Goal: Task Accomplishment & Management: Use online tool/utility

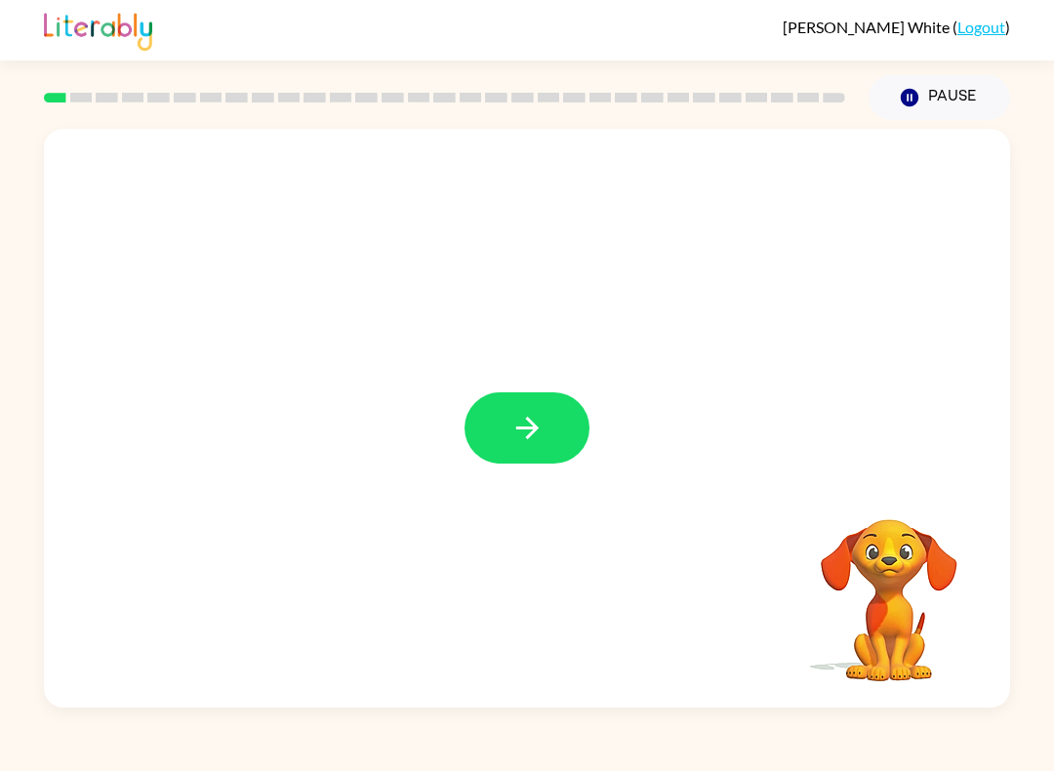
click at [520, 420] on icon "button" at bounding box center [527, 428] width 34 height 34
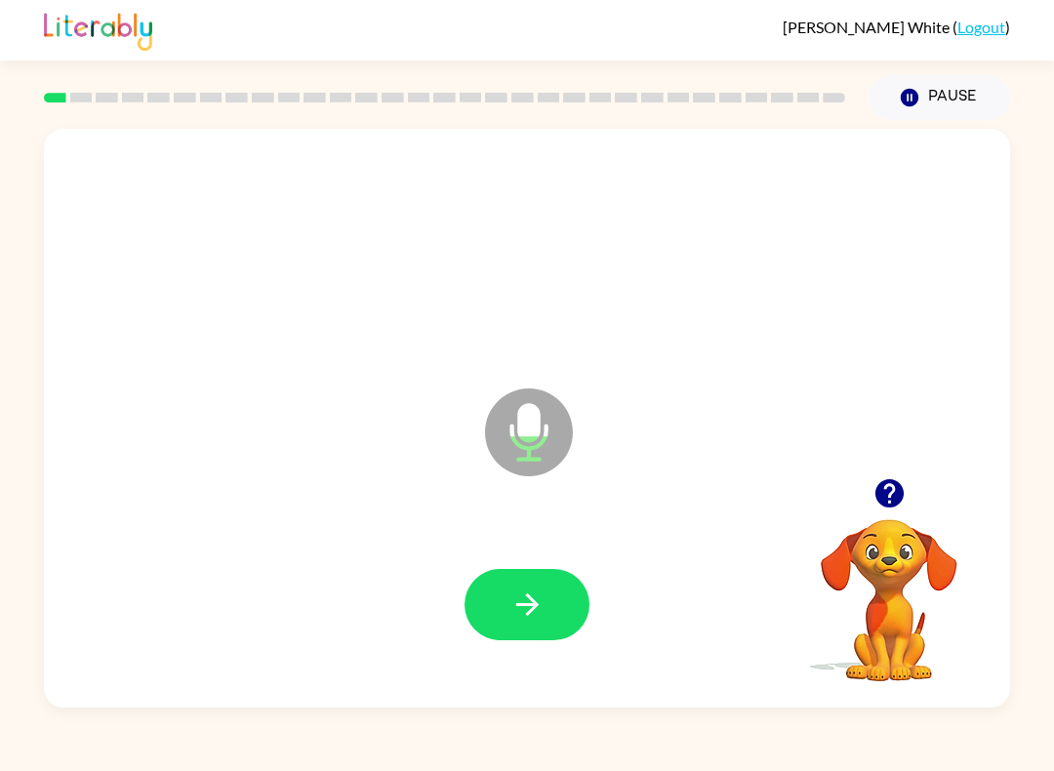
click at [526, 612] on icon "button" at bounding box center [527, 604] width 34 height 34
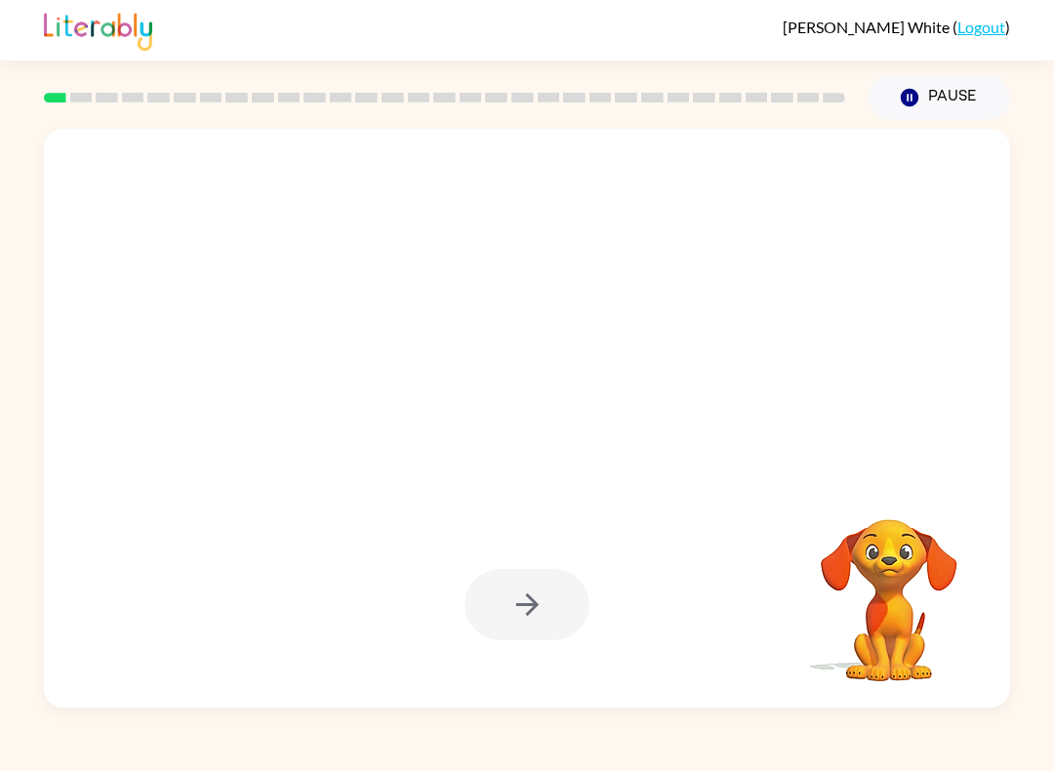
click at [517, 595] on div at bounding box center [526, 604] width 125 height 71
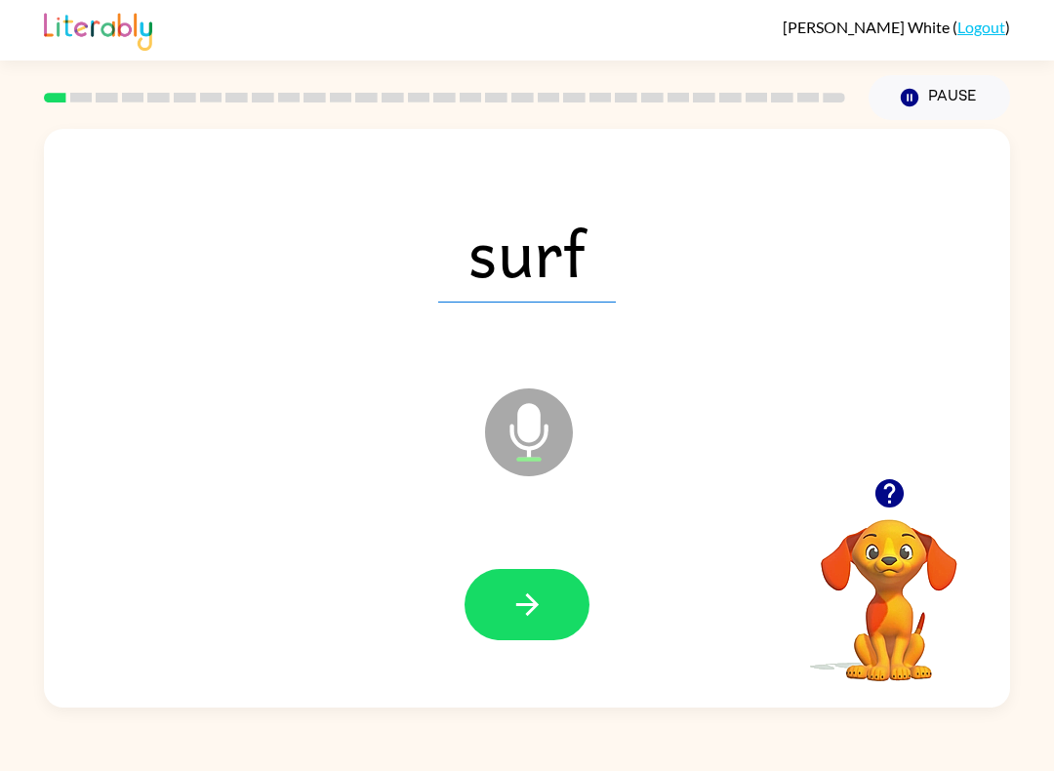
click at [532, 596] on icon "button" at bounding box center [527, 604] width 34 height 34
click at [526, 607] on icon "button" at bounding box center [527, 604] width 34 height 34
click at [564, 576] on button "button" at bounding box center [526, 604] width 125 height 71
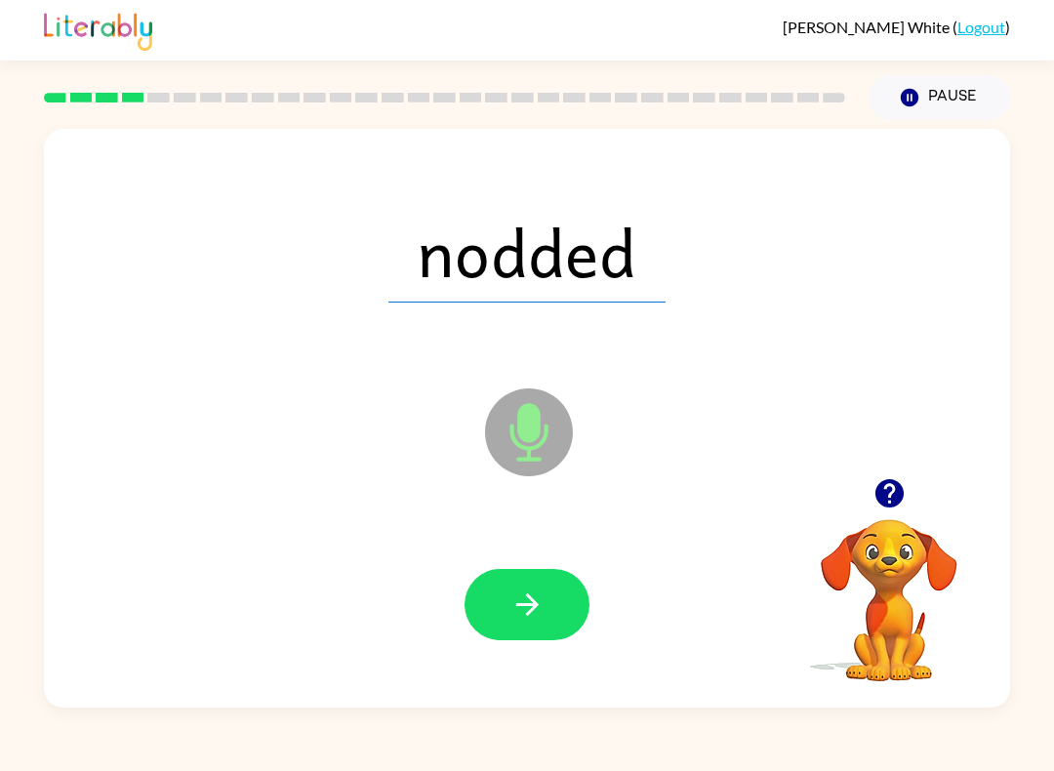
click at [560, 607] on button "button" at bounding box center [526, 604] width 125 height 71
click at [536, 590] on icon "button" at bounding box center [527, 604] width 34 height 34
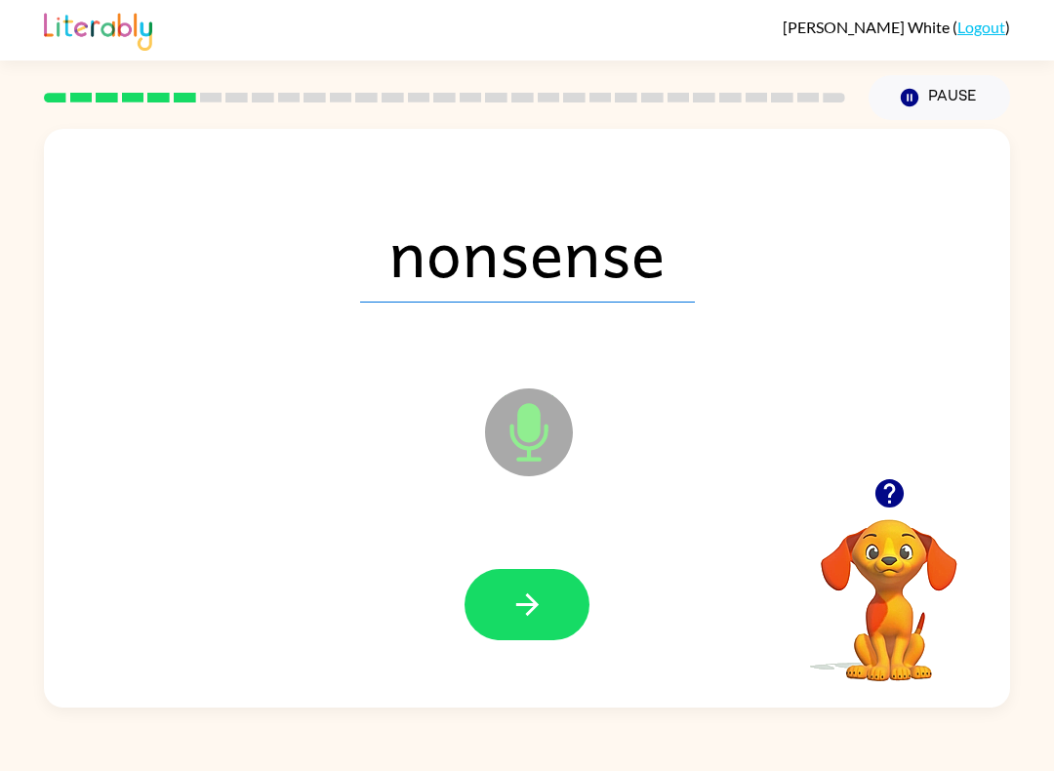
click at [538, 590] on icon "button" at bounding box center [527, 604] width 34 height 34
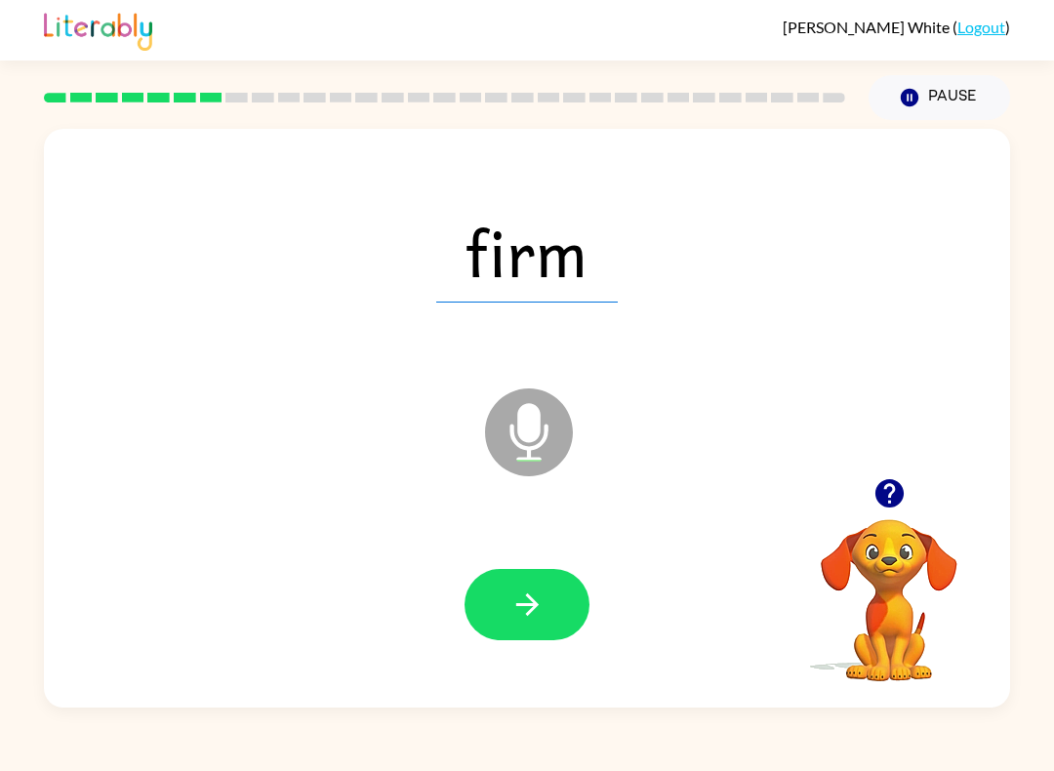
click at [540, 600] on icon "button" at bounding box center [527, 604] width 34 height 34
click at [526, 606] on icon "button" at bounding box center [526, 604] width 22 height 22
click at [526, 592] on icon "button" at bounding box center [527, 604] width 34 height 34
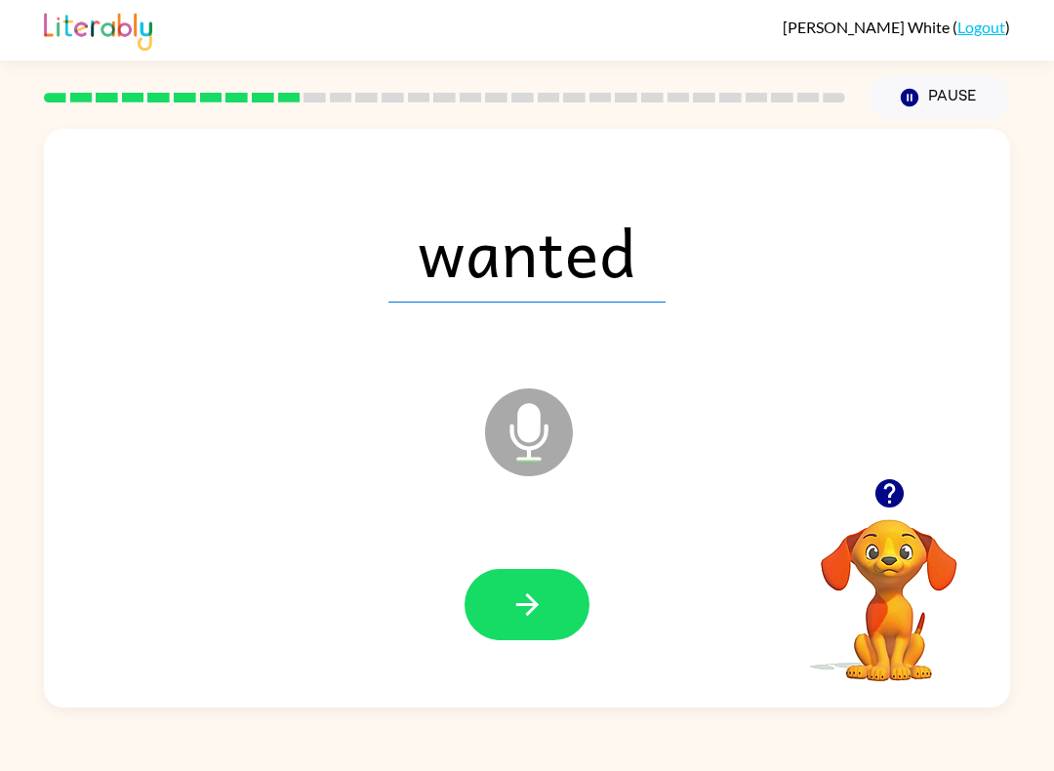
click at [530, 599] on icon "button" at bounding box center [526, 604] width 22 height 22
click at [538, 592] on icon "button" at bounding box center [527, 604] width 34 height 34
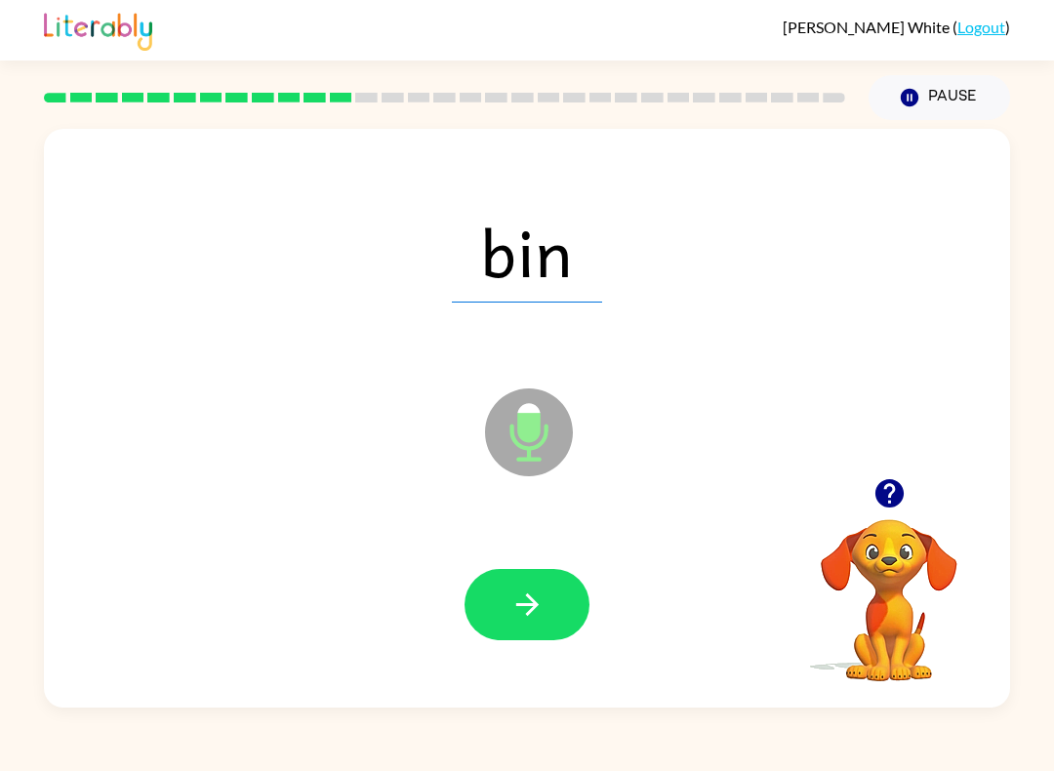
click at [527, 590] on icon "button" at bounding box center [527, 604] width 34 height 34
click at [520, 605] on icon "button" at bounding box center [526, 604] width 22 height 22
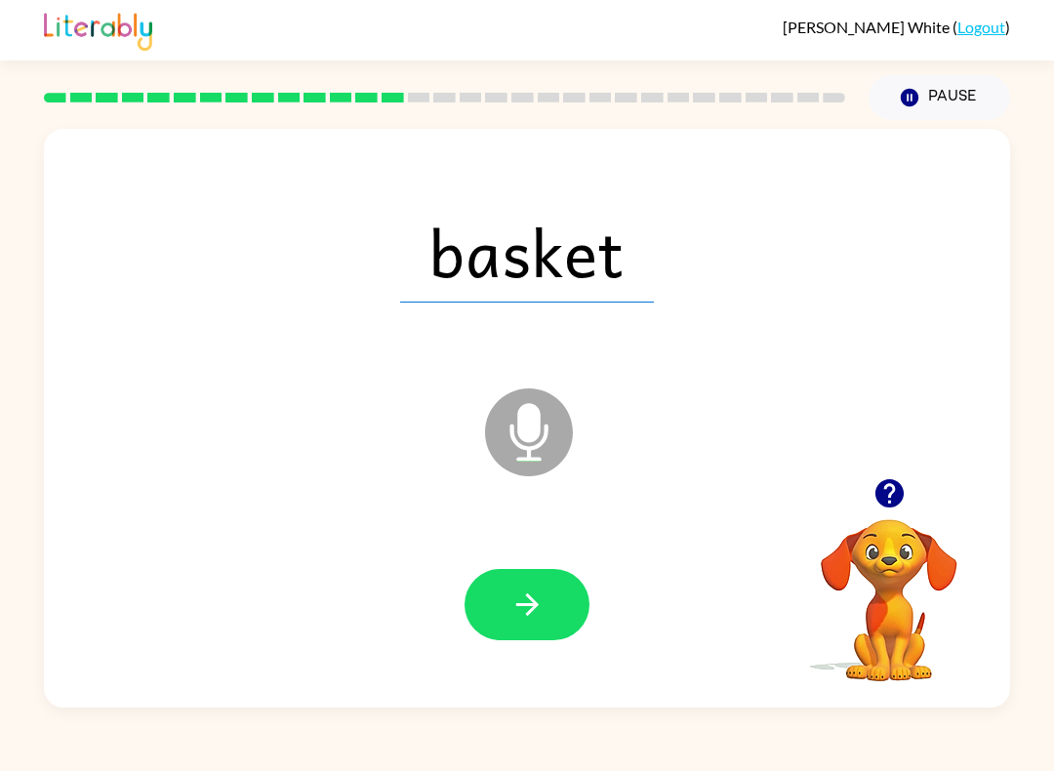
click at [536, 613] on icon "button" at bounding box center [527, 604] width 34 height 34
click at [537, 617] on icon "button" at bounding box center [527, 604] width 34 height 34
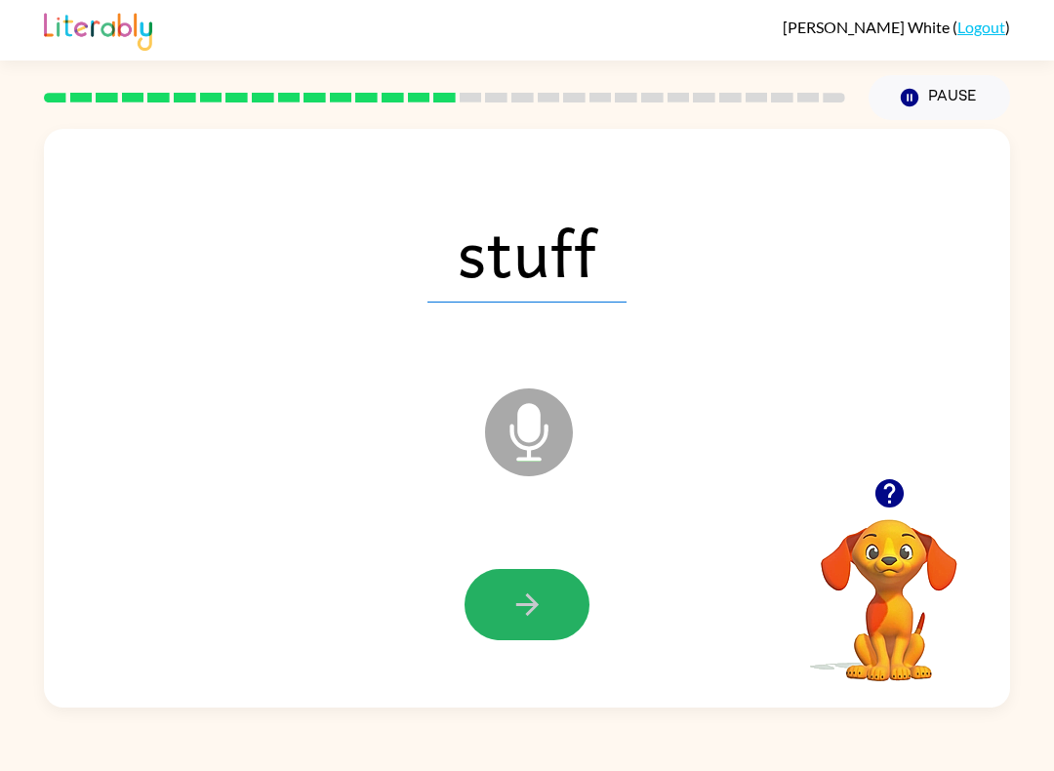
click at [543, 600] on icon "button" at bounding box center [527, 604] width 34 height 34
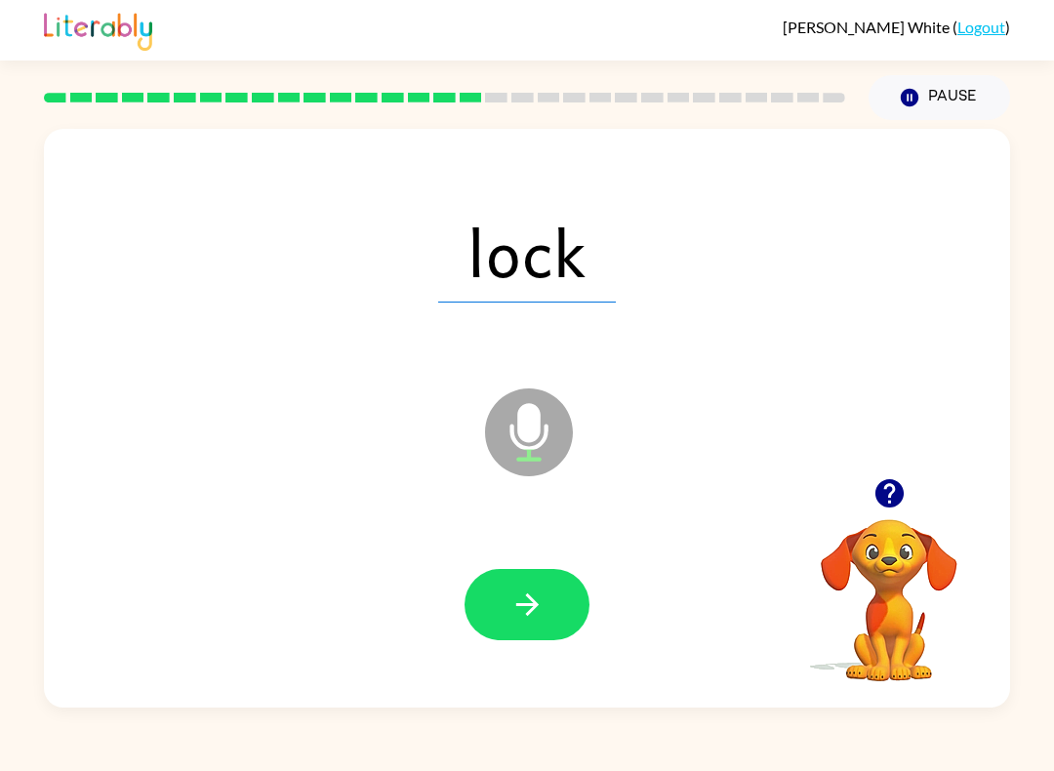
click at [519, 611] on icon "button" at bounding box center [527, 604] width 34 height 34
click at [510, 612] on icon "button" at bounding box center [527, 604] width 34 height 34
click at [520, 596] on icon "button" at bounding box center [527, 604] width 34 height 34
click at [539, 600] on icon "button" at bounding box center [527, 604] width 34 height 34
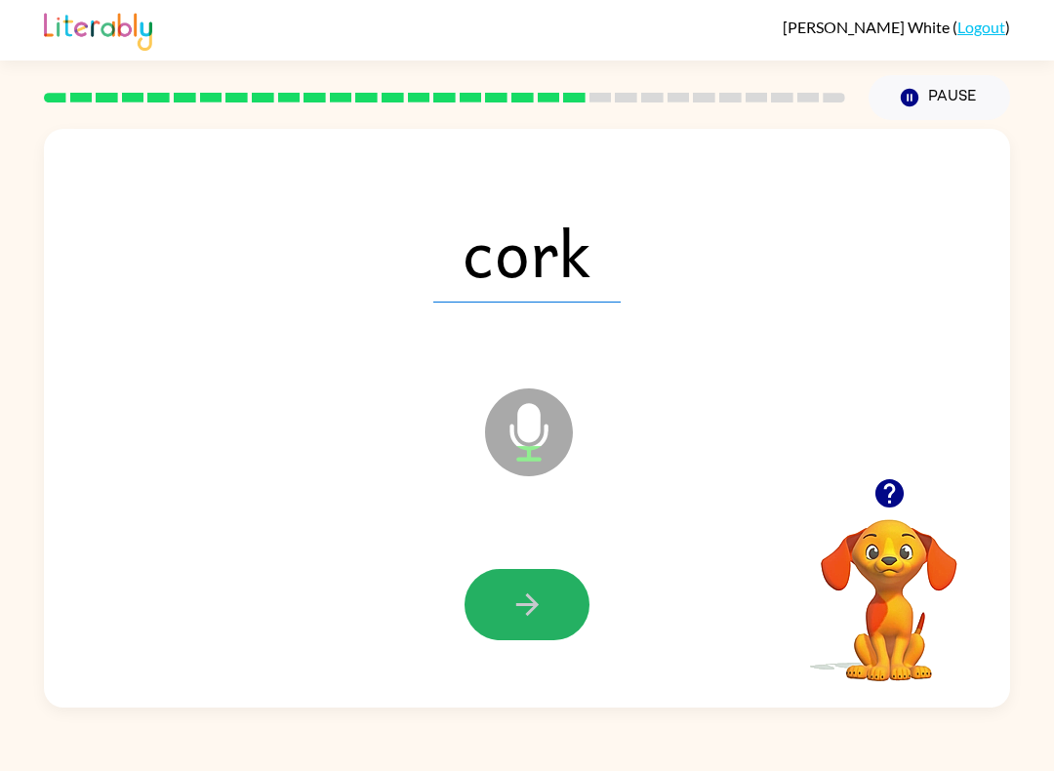
click at [533, 606] on icon "button" at bounding box center [526, 604] width 22 height 22
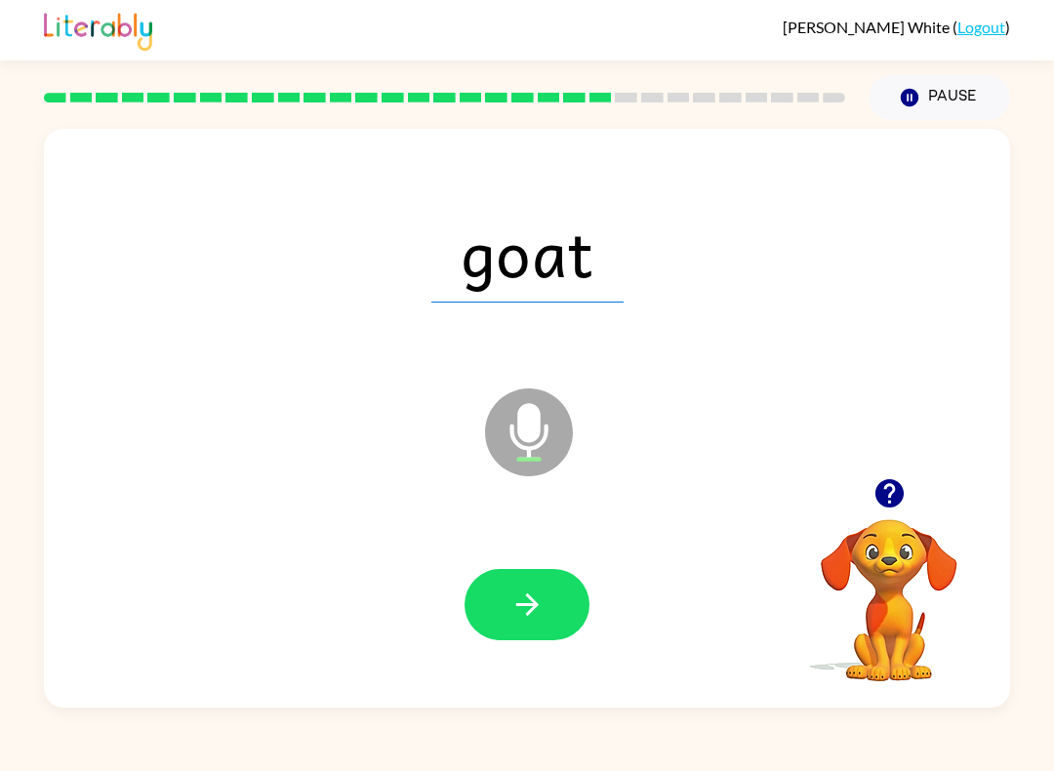
click at [528, 603] on icon "button" at bounding box center [527, 604] width 34 height 34
click at [518, 617] on icon "button" at bounding box center [527, 604] width 34 height 34
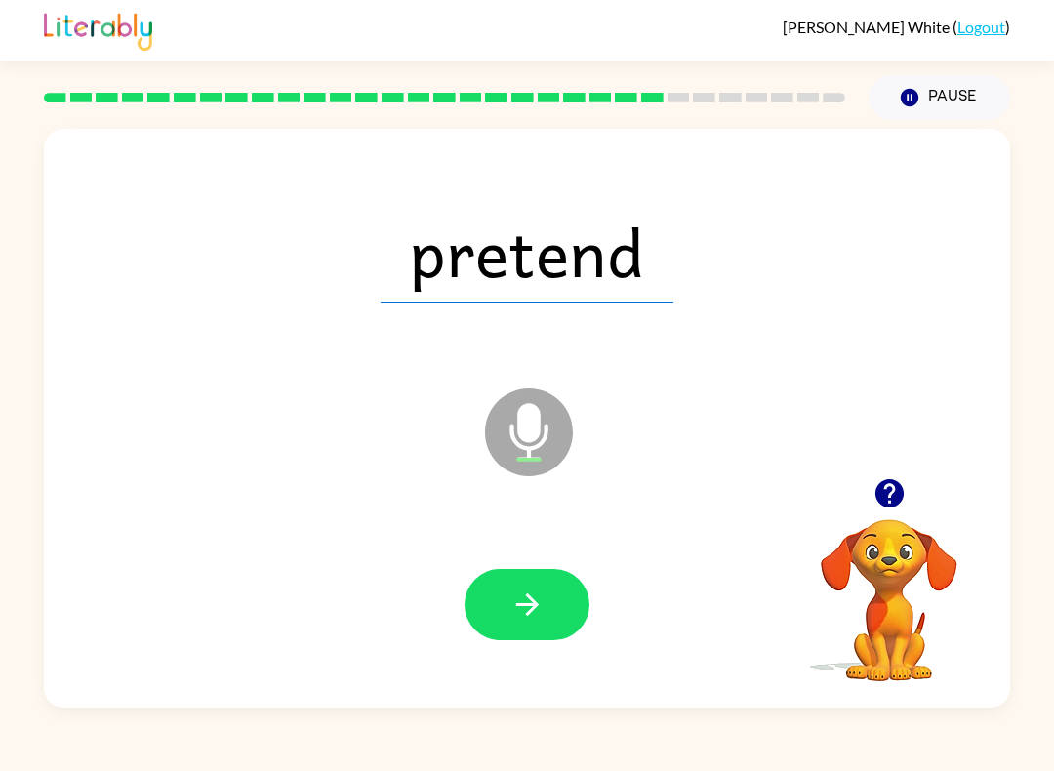
click at [514, 608] on icon "button" at bounding box center [527, 604] width 34 height 34
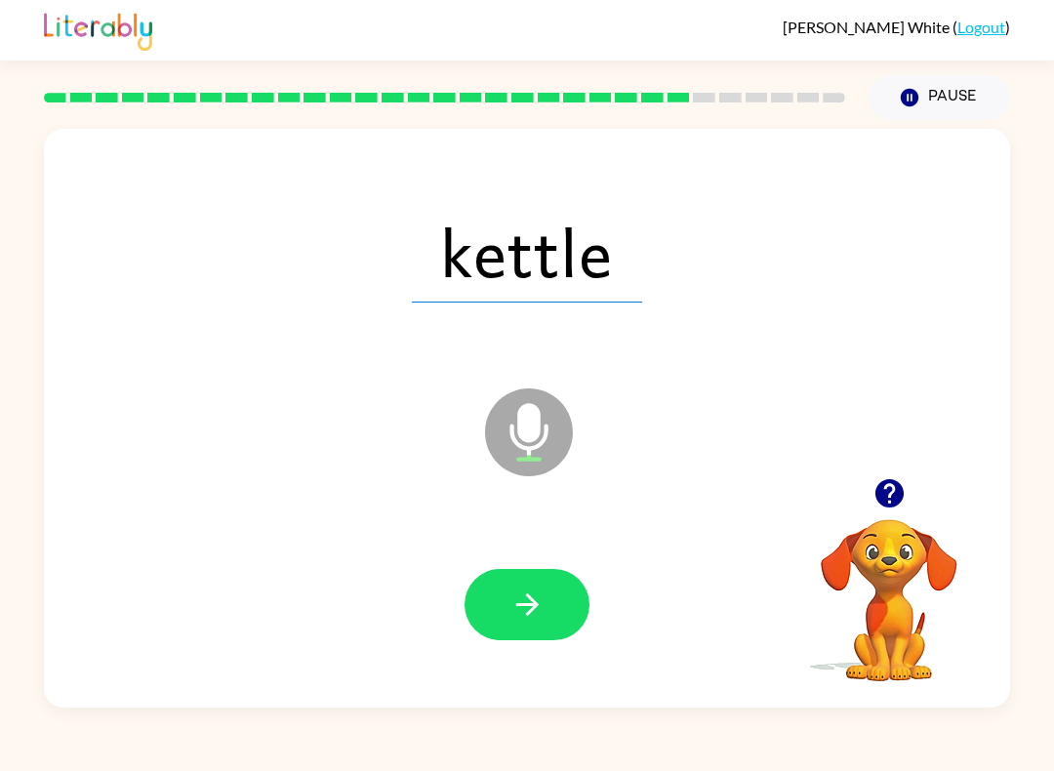
click at [510, 594] on icon "button" at bounding box center [527, 604] width 34 height 34
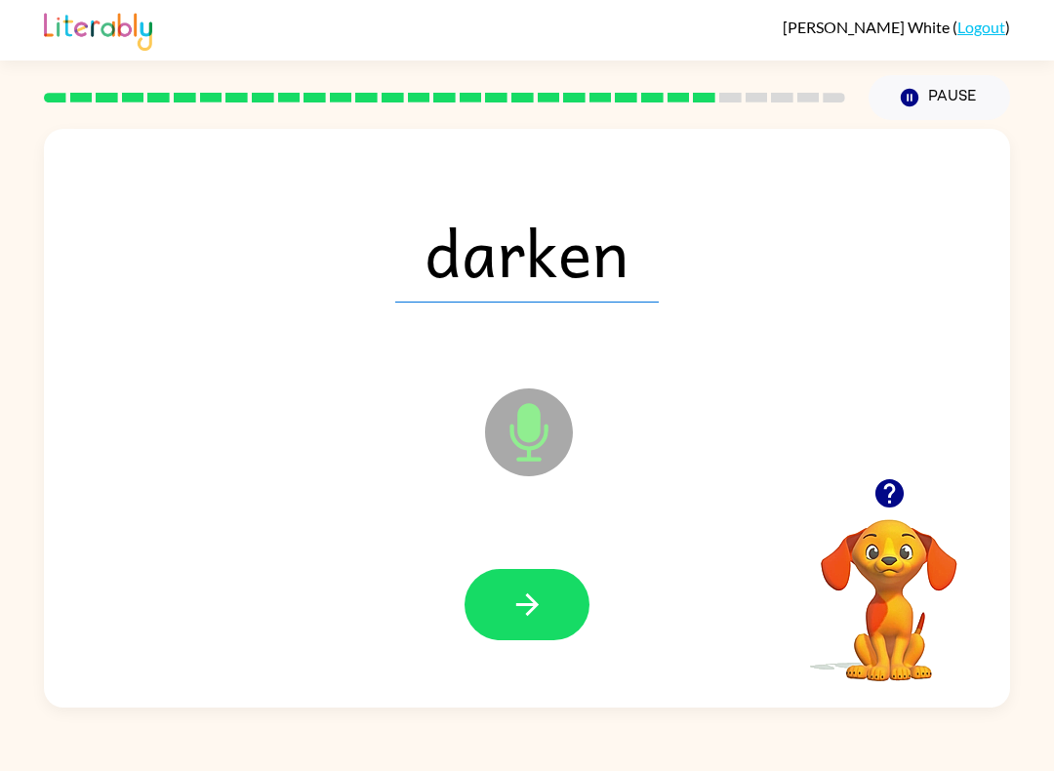
click at [542, 608] on icon "button" at bounding box center [527, 604] width 34 height 34
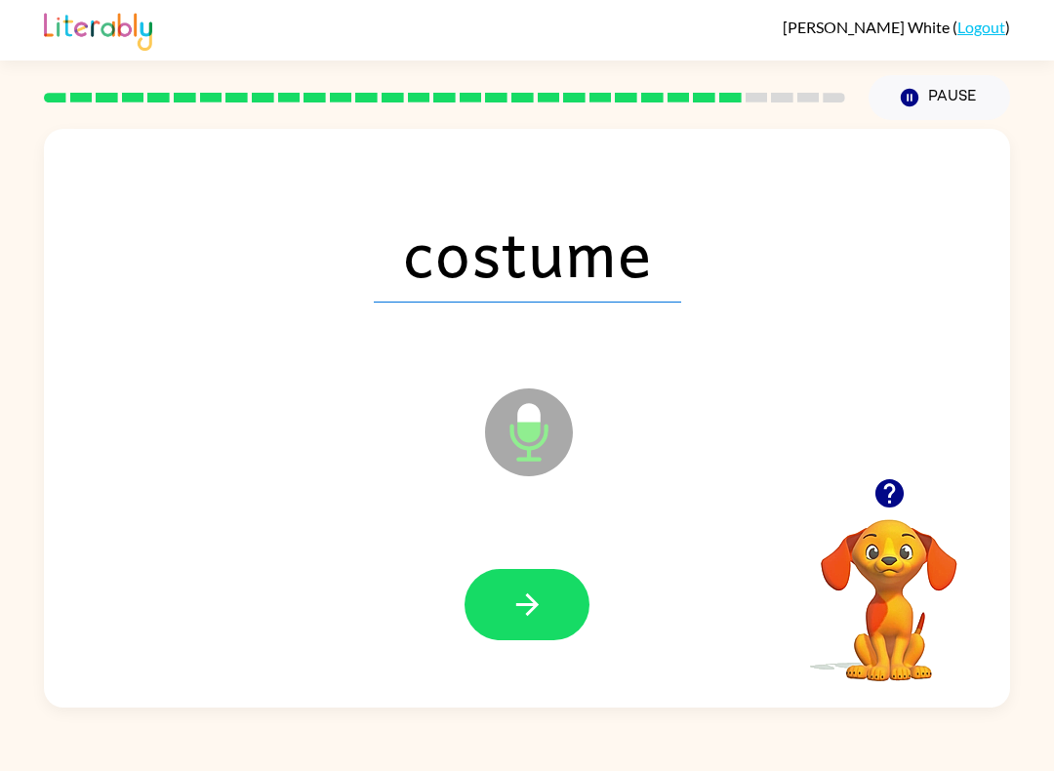
click at [573, 597] on button "button" at bounding box center [526, 604] width 125 height 71
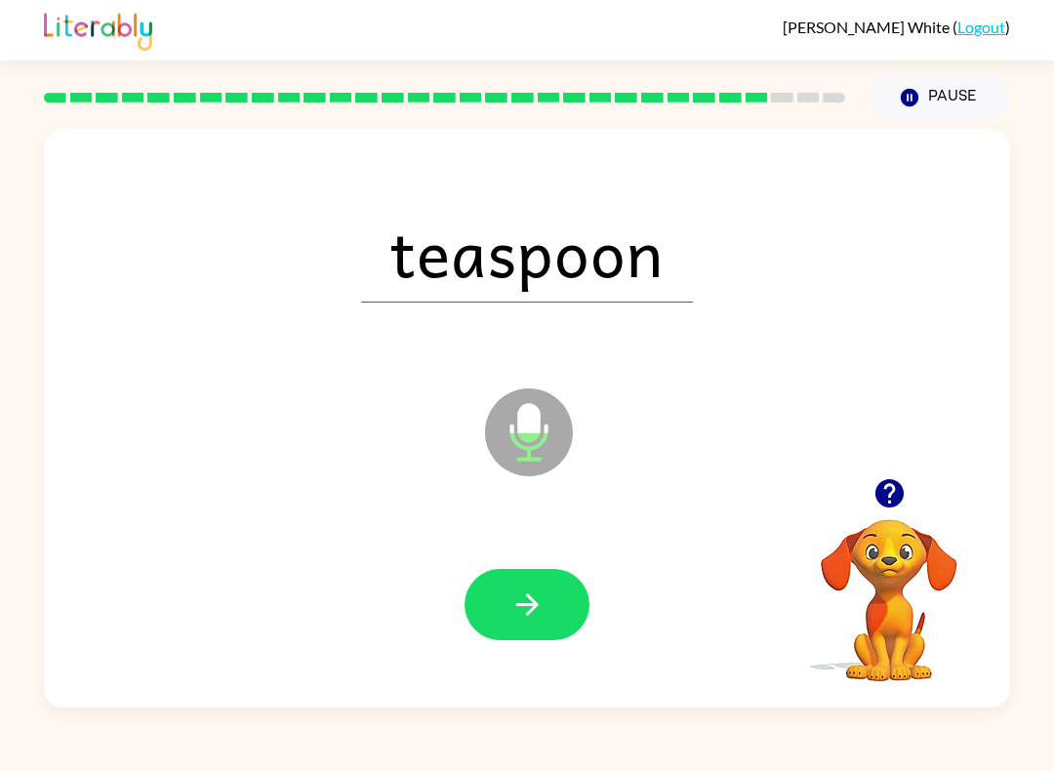
click at [536, 617] on icon "button" at bounding box center [527, 604] width 34 height 34
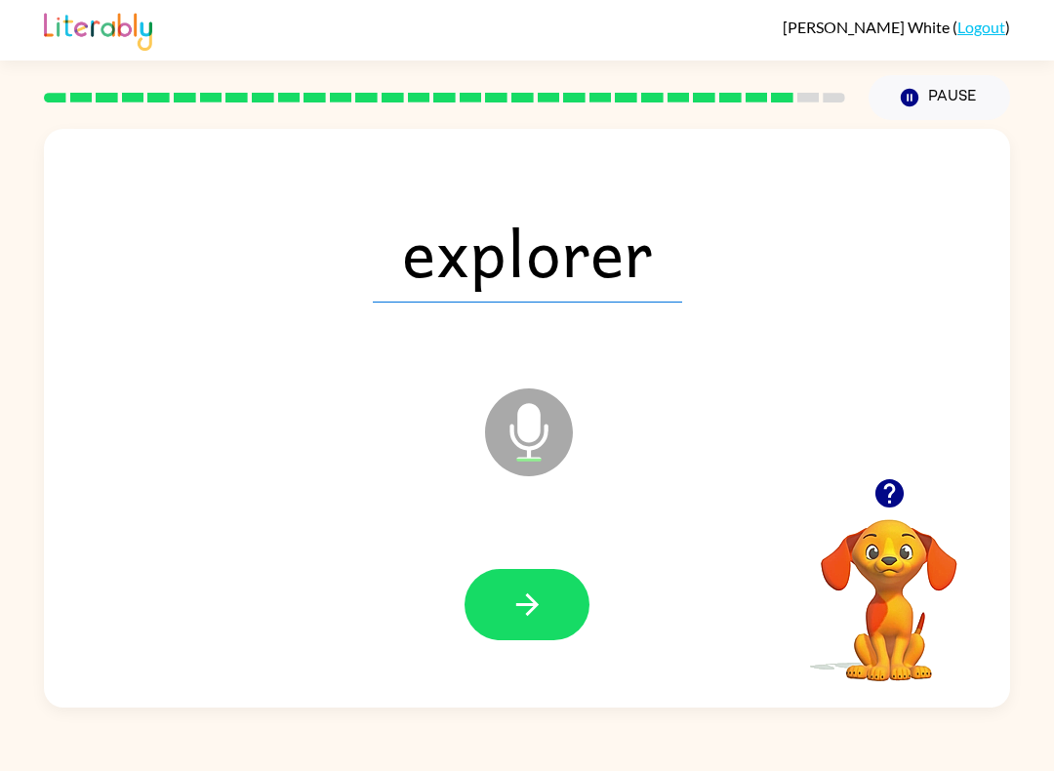
click at [532, 596] on icon "button" at bounding box center [527, 604] width 34 height 34
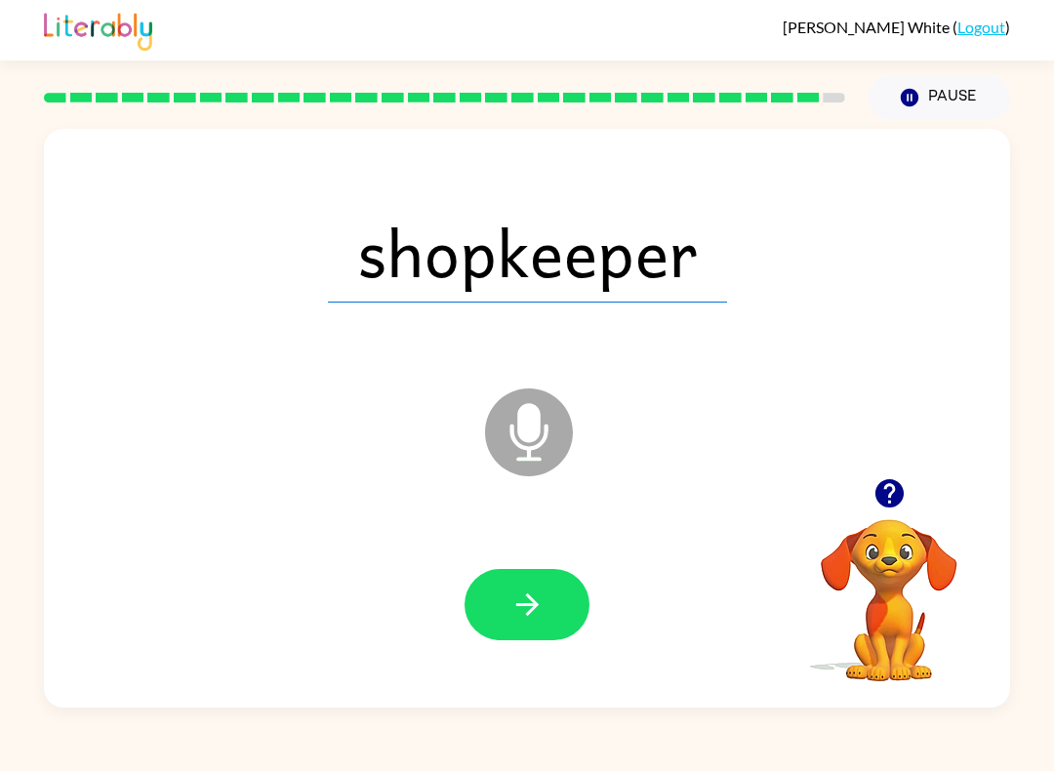
click at [528, 583] on button "button" at bounding box center [526, 604] width 125 height 71
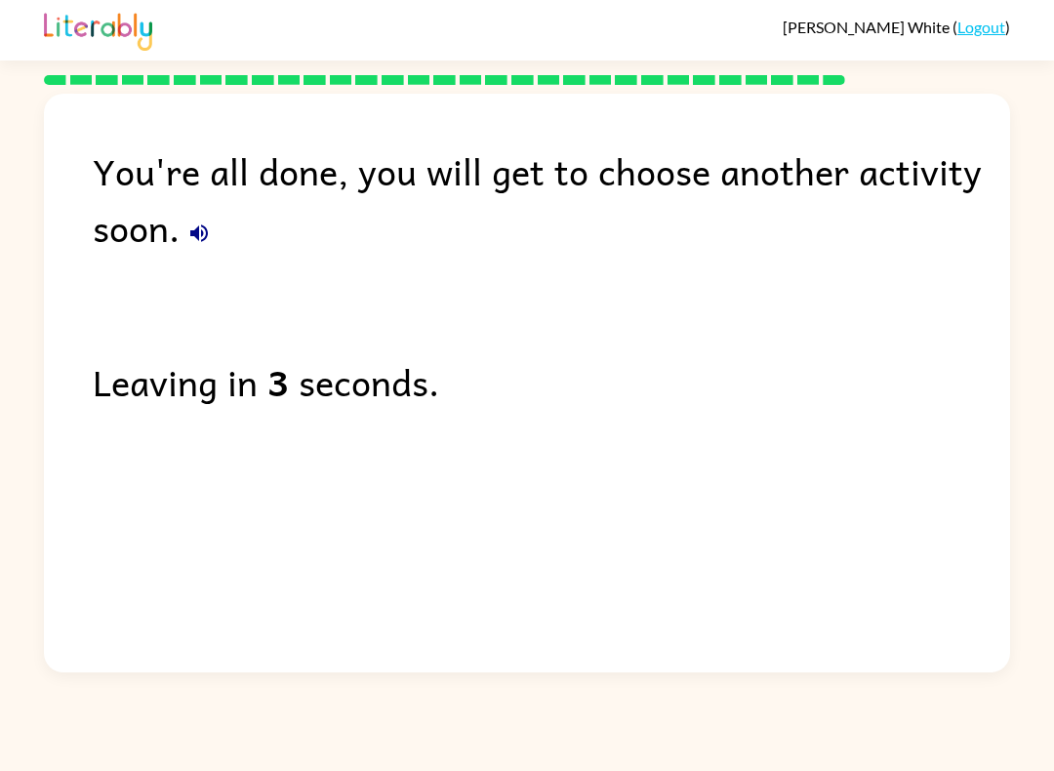
click at [197, 230] on icon "button" at bounding box center [199, 233] width 18 height 18
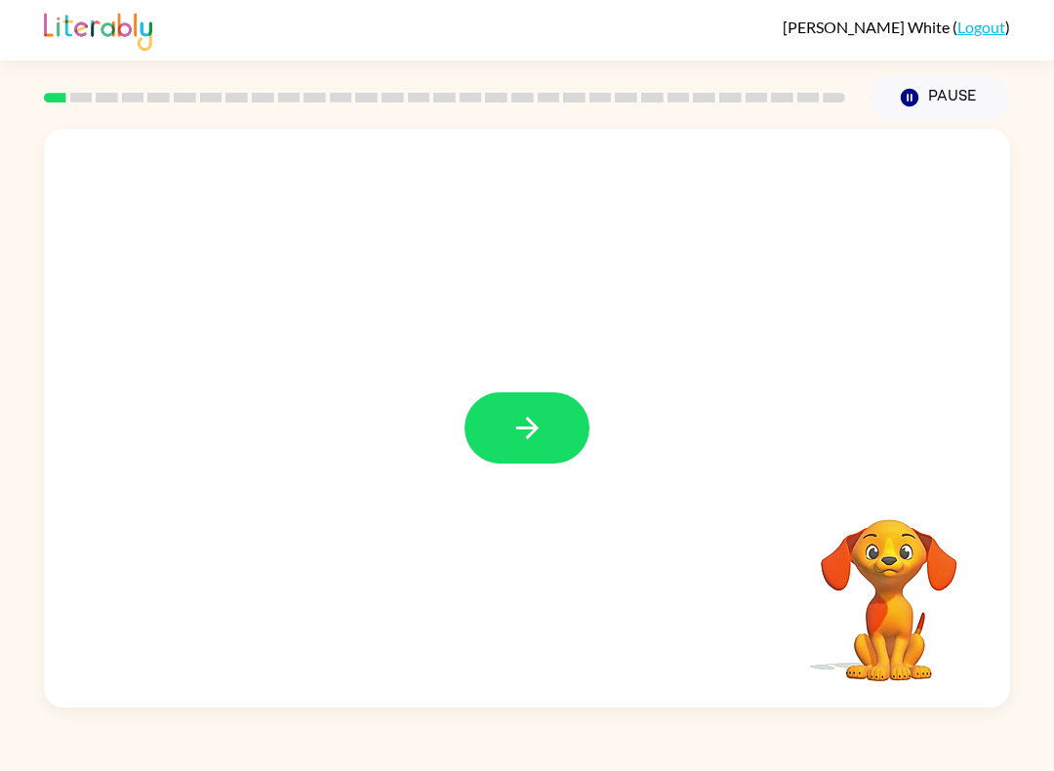
click at [507, 422] on button "button" at bounding box center [526, 427] width 125 height 71
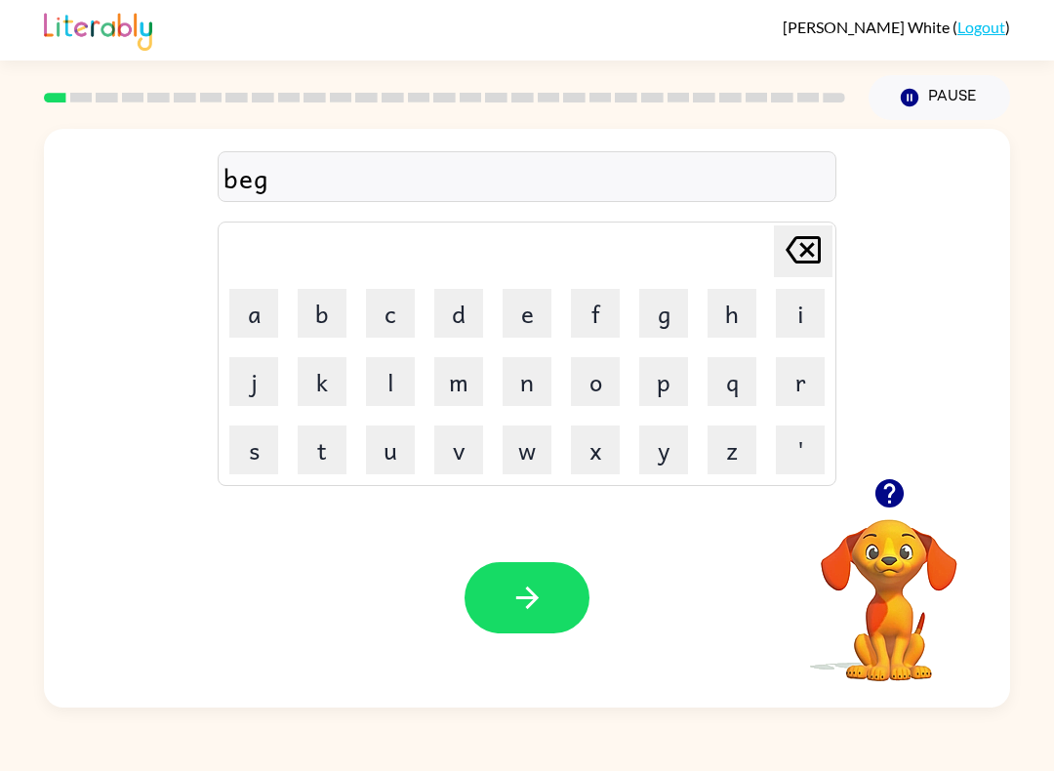
click at [526, 595] on icon "button" at bounding box center [527, 598] width 34 height 34
click at [532, 584] on icon "button" at bounding box center [527, 598] width 34 height 34
click at [513, 605] on icon "button" at bounding box center [527, 598] width 34 height 34
click at [533, 583] on icon "button" at bounding box center [527, 598] width 34 height 34
click at [547, 605] on button "button" at bounding box center [526, 597] width 125 height 71
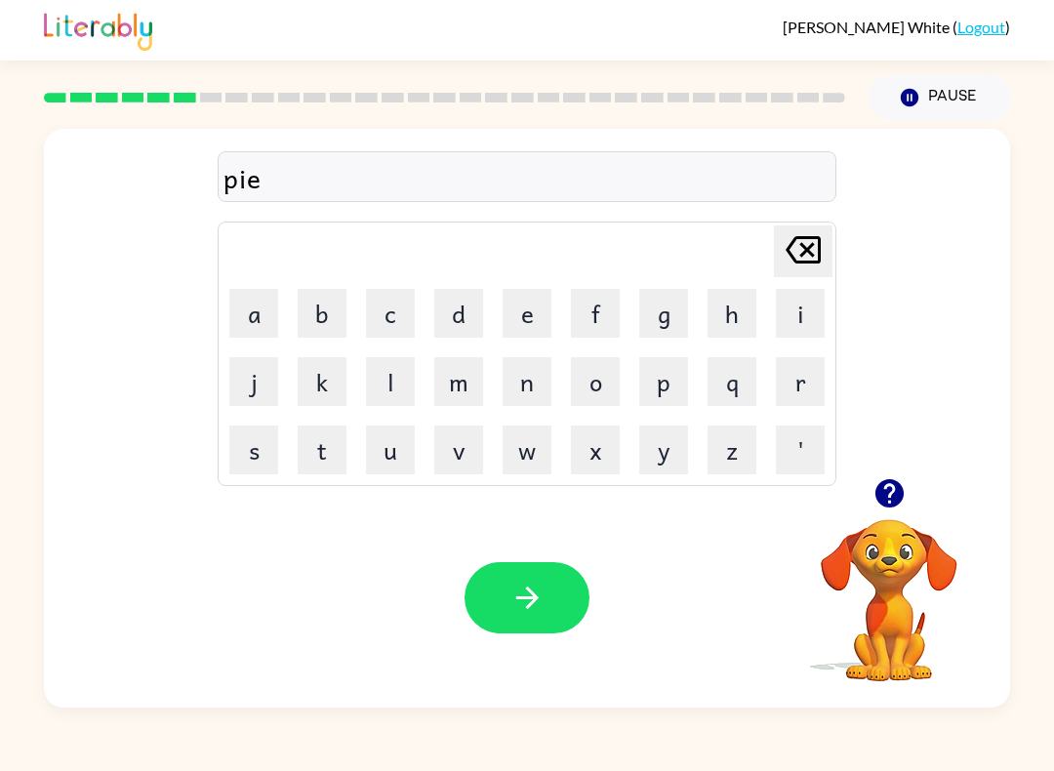
click at [548, 596] on button "button" at bounding box center [526, 597] width 125 height 71
click at [492, 609] on button "button" at bounding box center [526, 597] width 125 height 71
click at [540, 591] on icon "button" at bounding box center [527, 598] width 34 height 34
click at [503, 572] on button "button" at bounding box center [526, 597] width 125 height 71
click at [501, 602] on button "button" at bounding box center [526, 597] width 125 height 71
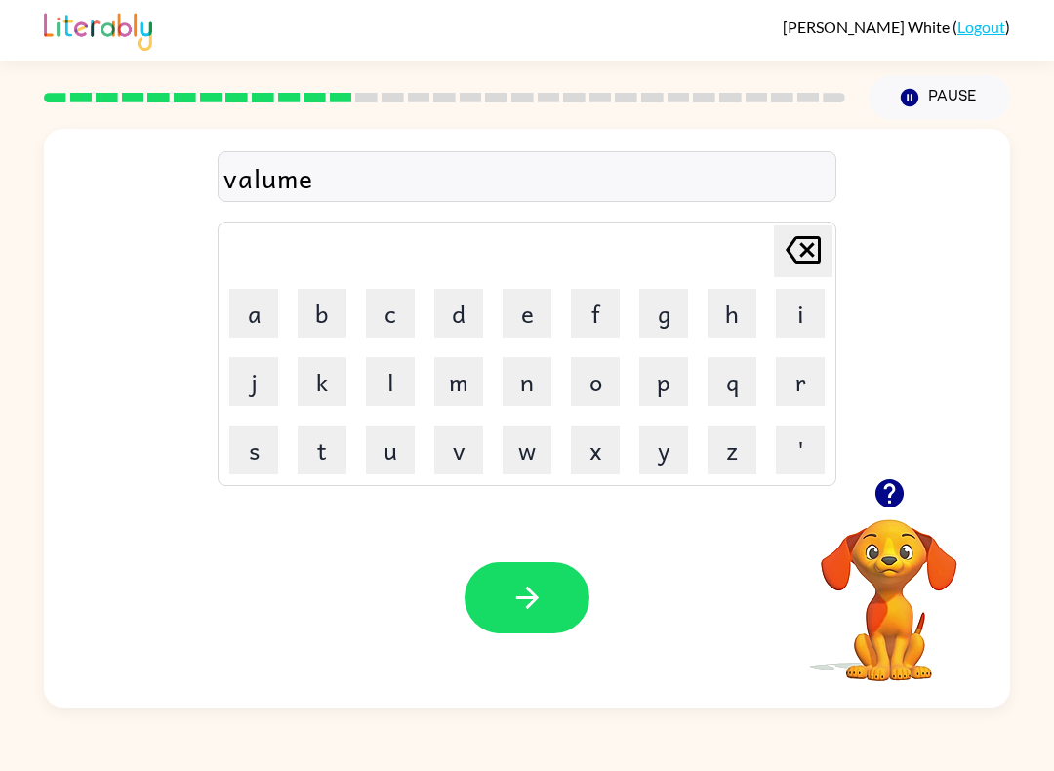
click at [512, 589] on icon "button" at bounding box center [527, 598] width 34 height 34
click at [529, 580] on button "button" at bounding box center [526, 597] width 125 height 71
click at [512, 605] on icon "button" at bounding box center [527, 598] width 34 height 34
click at [530, 585] on icon "button" at bounding box center [527, 598] width 34 height 34
click at [528, 600] on icon "button" at bounding box center [527, 598] width 34 height 34
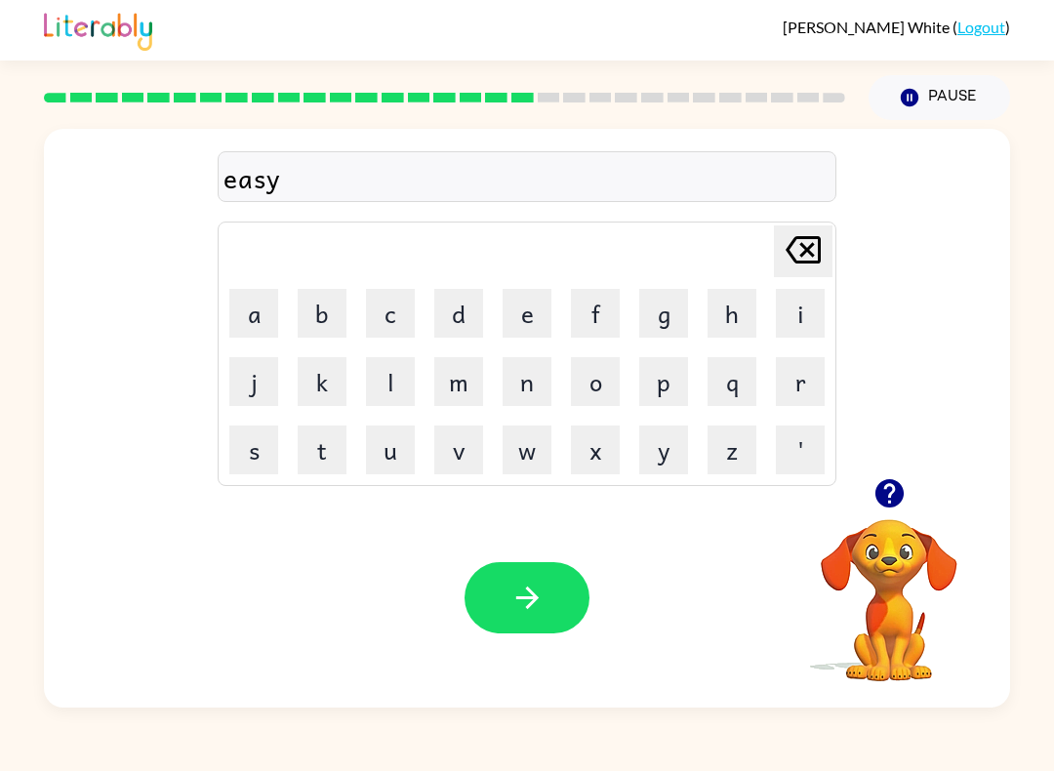
click at [516, 605] on icon "button" at bounding box center [527, 598] width 34 height 34
click at [486, 600] on button "button" at bounding box center [526, 597] width 125 height 71
click at [541, 602] on icon "button" at bounding box center [527, 598] width 34 height 34
click at [494, 612] on button "button" at bounding box center [526, 597] width 125 height 71
click at [519, 610] on icon "button" at bounding box center [527, 598] width 34 height 34
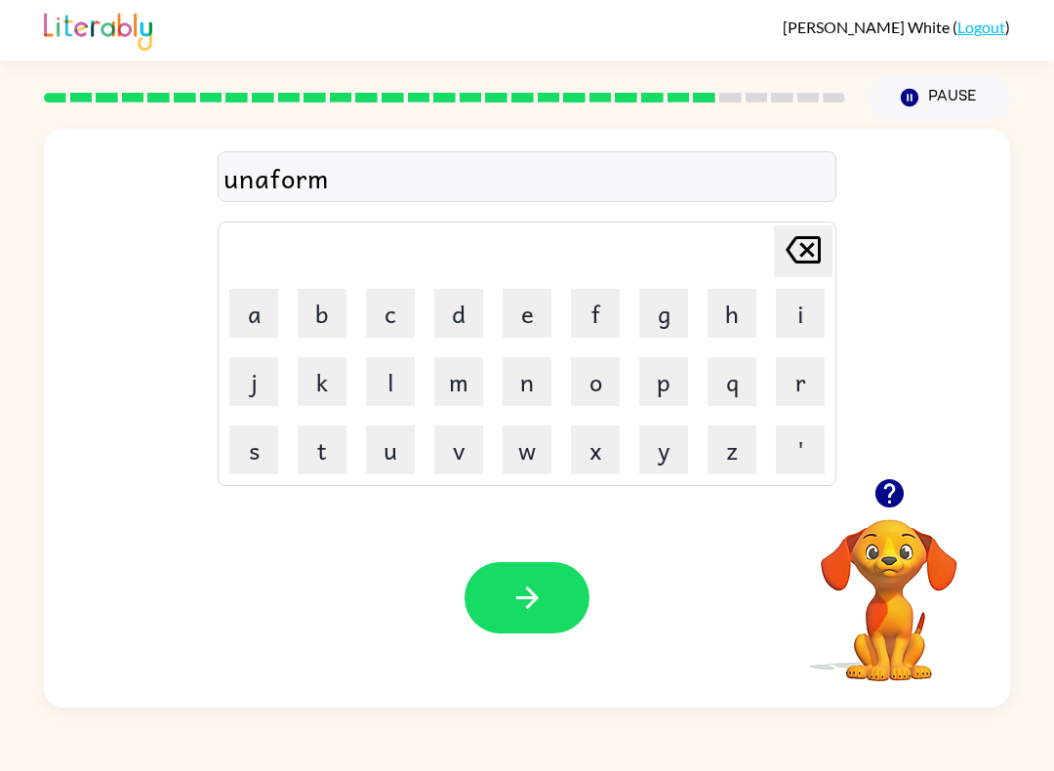
click at [513, 620] on button "button" at bounding box center [526, 597] width 125 height 71
click at [764, 765] on div "Hayden White ( Logout ) Pause Pause h Delete Delete last character input a b c …" at bounding box center [527, 385] width 1054 height 771
click at [496, 630] on button "button" at bounding box center [526, 597] width 125 height 71
click at [526, 624] on button "button" at bounding box center [526, 597] width 125 height 71
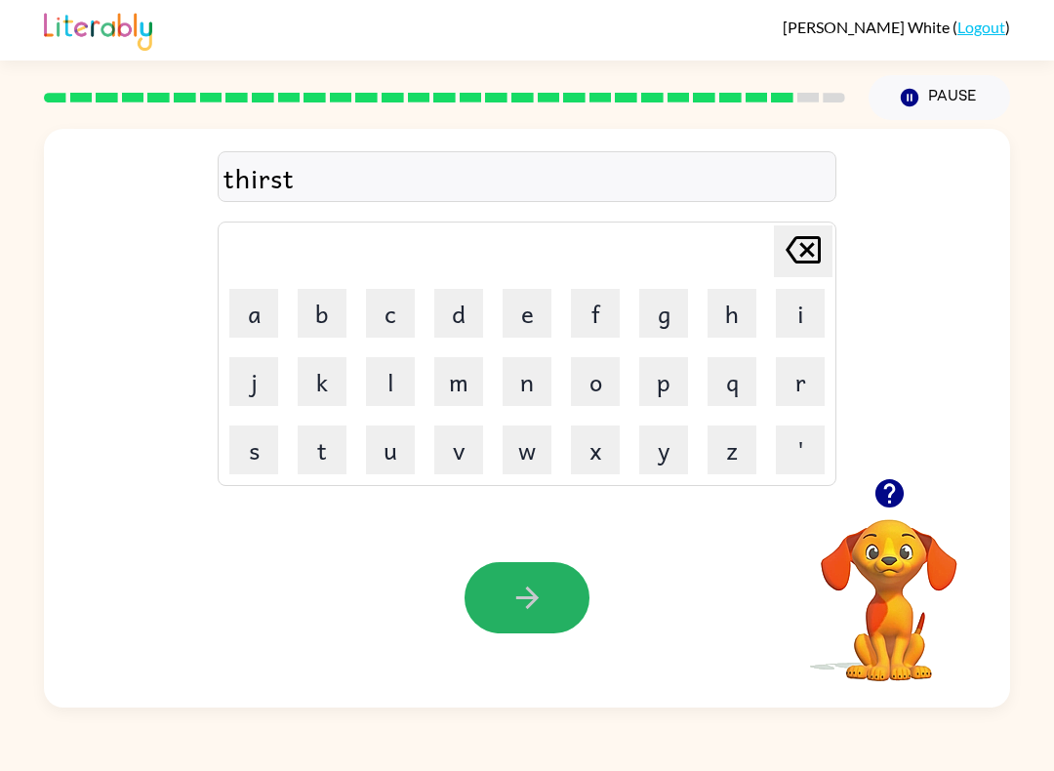
click at [514, 583] on icon "button" at bounding box center [527, 598] width 34 height 34
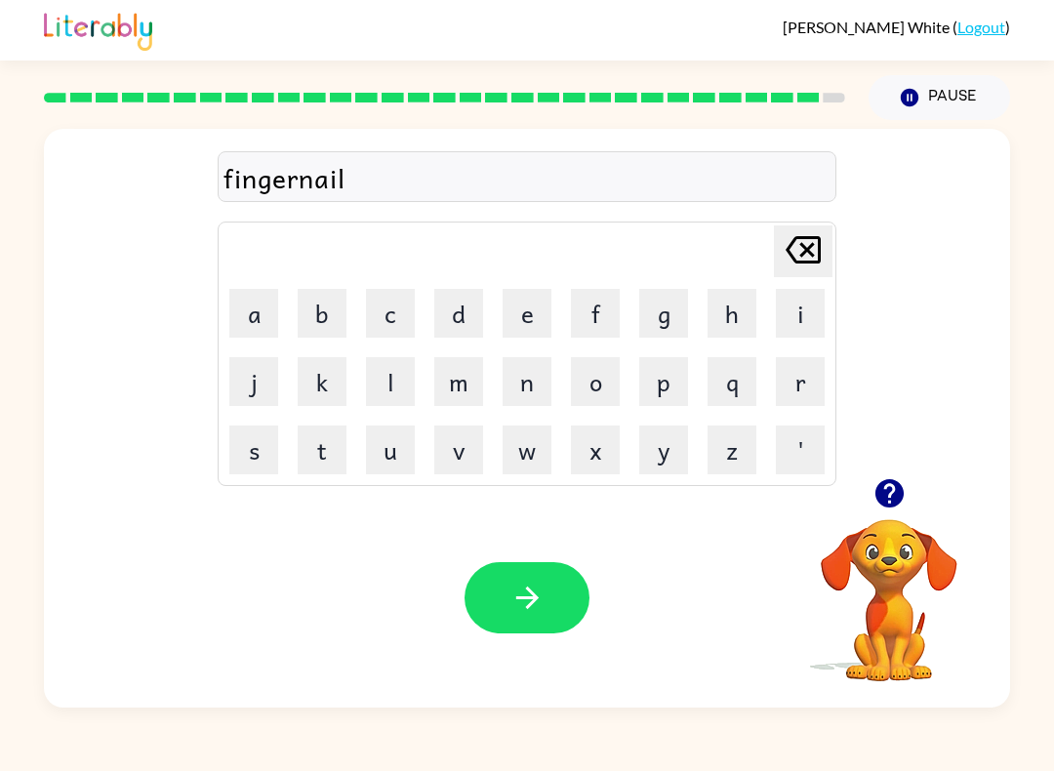
click at [487, 547] on div "Your browser must support playing .mp4 files to use Literably. Please try using…" at bounding box center [527, 598] width 966 height 220
click at [514, 568] on button "button" at bounding box center [526, 597] width 125 height 71
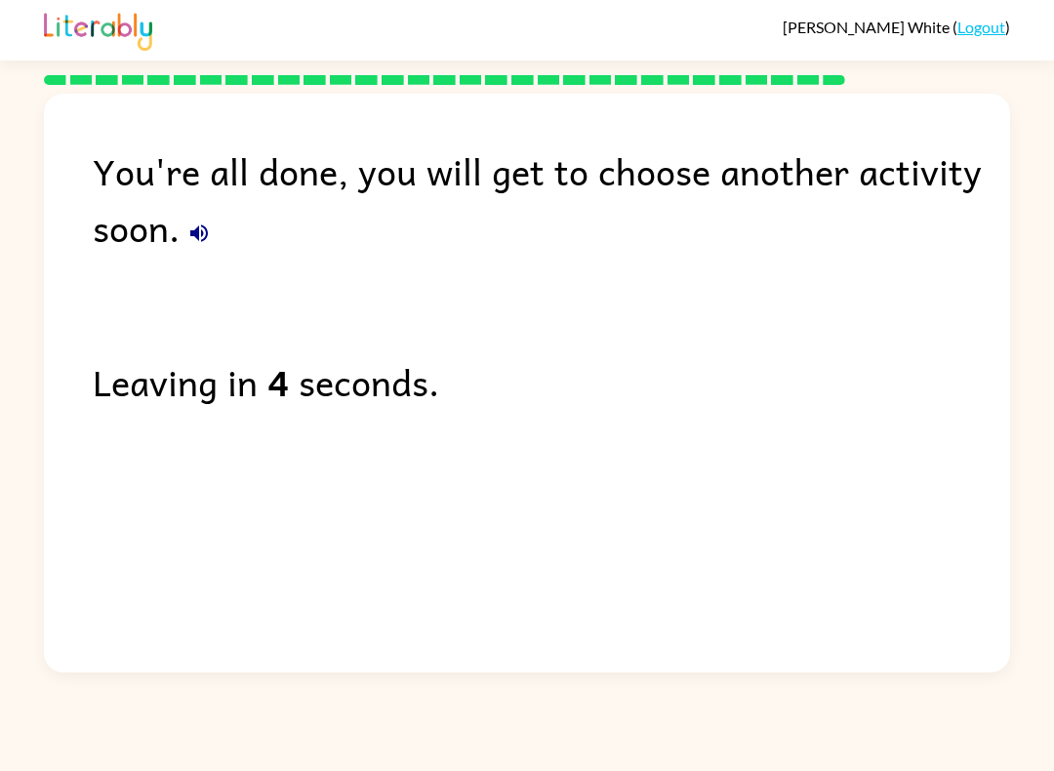
click at [204, 237] on icon "button" at bounding box center [198, 232] width 23 height 23
click at [206, 244] on icon "button" at bounding box center [198, 232] width 23 height 23
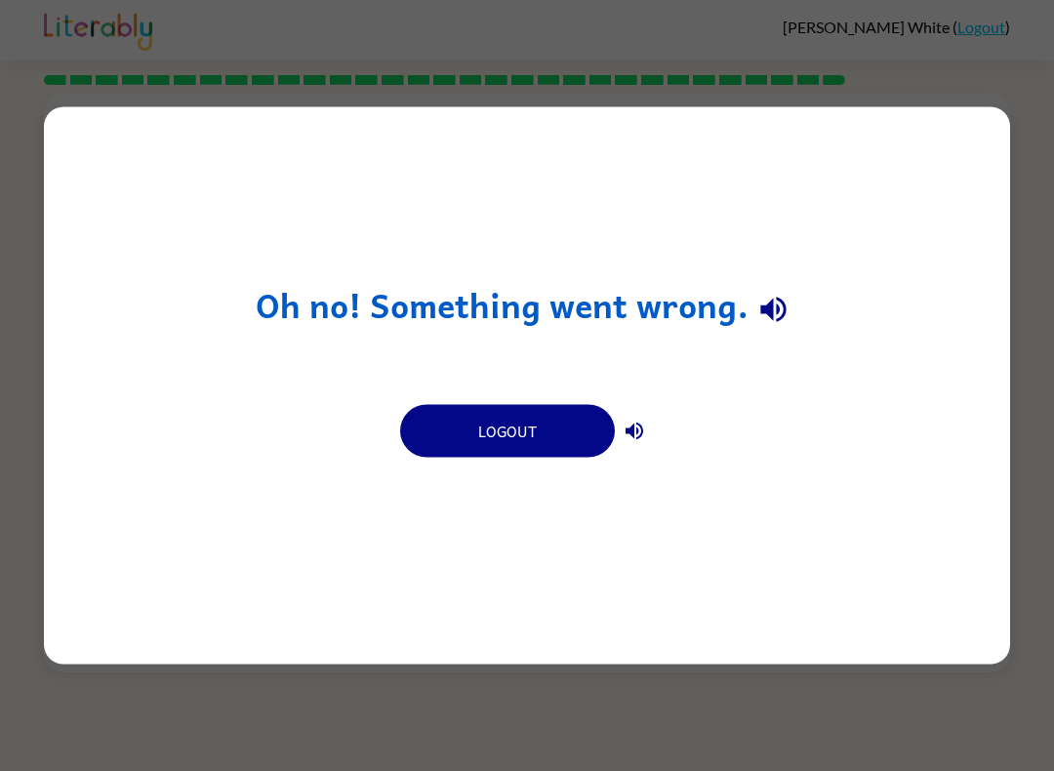
click at [174, 272] on div "Oh no! Something went wrong. Logout" at bounding box center [527, 385] width 966 height 557
click at [153, 248] on div "Oh no! Something went wrong. Logout" at bounding box center [527, 385] width 966 height 557
click at [767, 303] on icon "button" at bounding box center [772, 309] width 25 height 25
click at [37, 337] on div "Oh no! Something went wrong. Logout" at bounding box center [527, 385] width 1054 height 771
click at [482, 430] on button "Logout" at bounding box center [507, 431] width 215 height 53
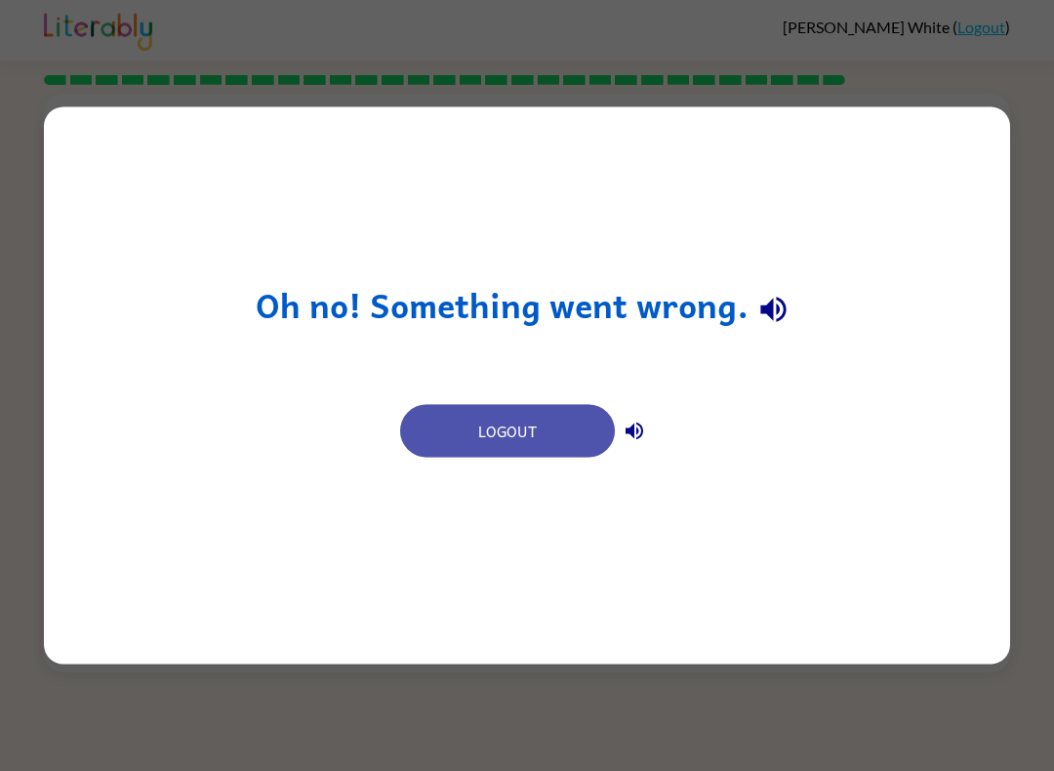
click at [493, 420] on button "Logout" at bounding box center [507, 431] width 215 height 53
click at [516, 430] on button "Logout" at bounding box center [507, 431] width 215 height 53
